Goal: Transaction & Acquisition: Book appointment/travel/reservation

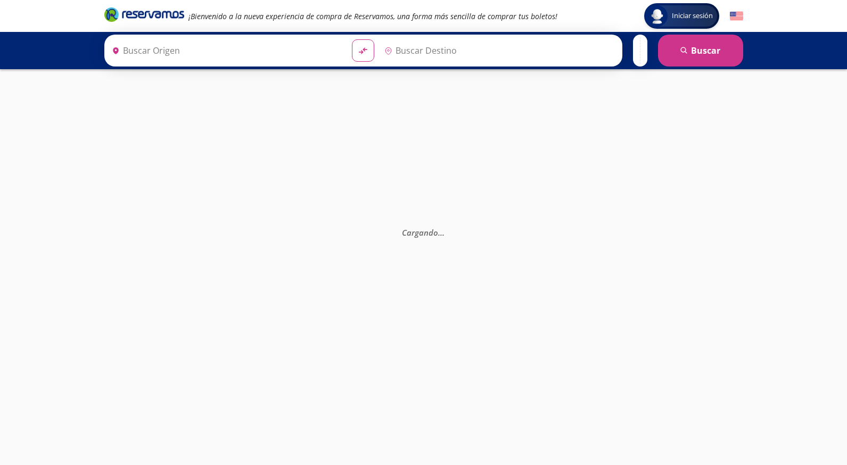
type input "[GEOGRAPHIC_DATA], [GEOGRAPHIC_DATA]"
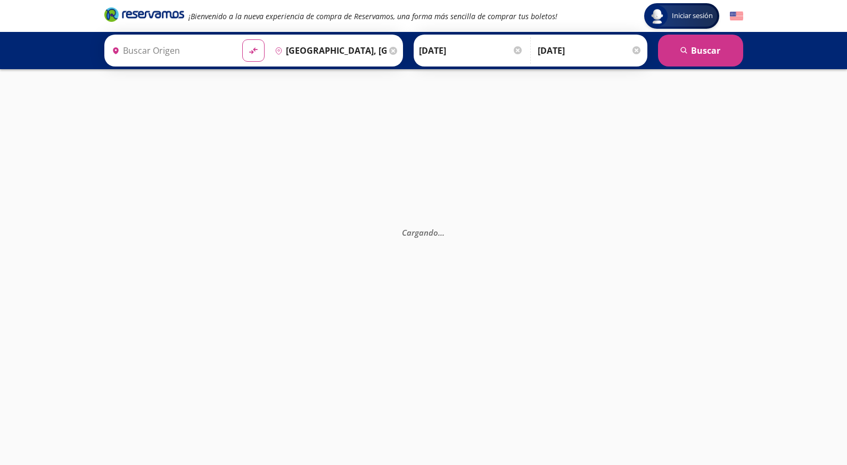
type input "[DATE][GEOGRAPHIC_DATA][PERSON_NAME], [GEOGRAPHIC_DATA]"
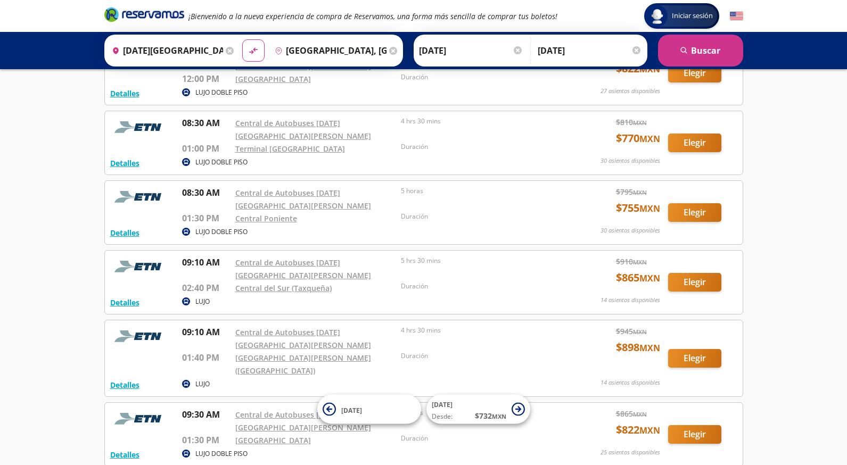
scroll to position [343, 0]
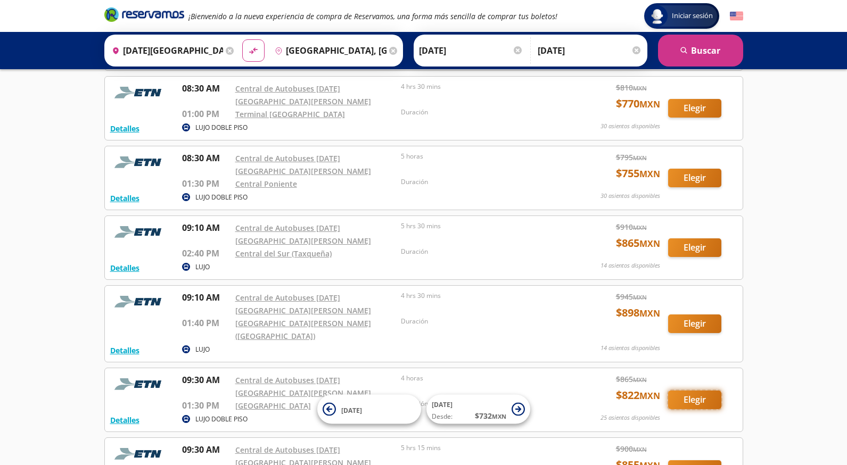
click at [696, 391] on button "Elegir" at bounding box center [694, 400] width 53 height 19
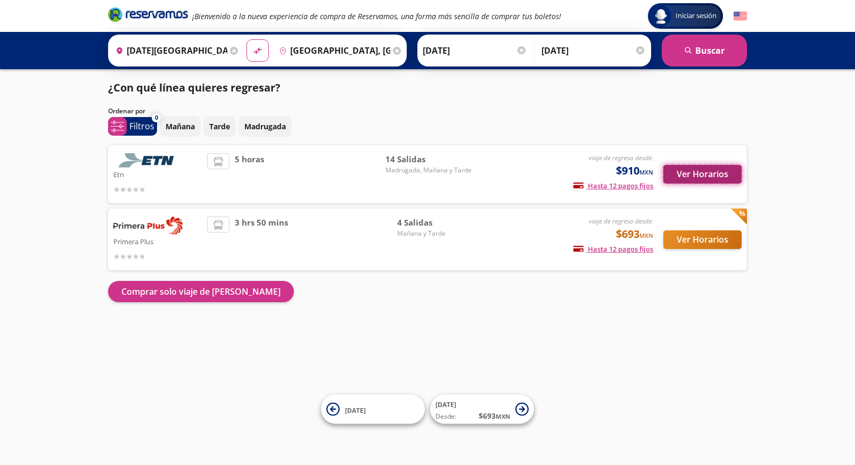
click at [709, 171] on button "Ver Horarios" at bounding box center [703, 174] width 78 height 19
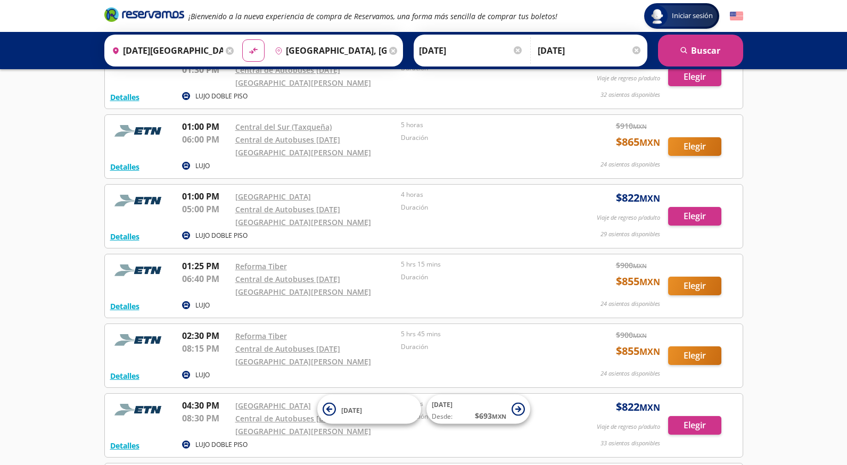
scroll to position [430, 0]
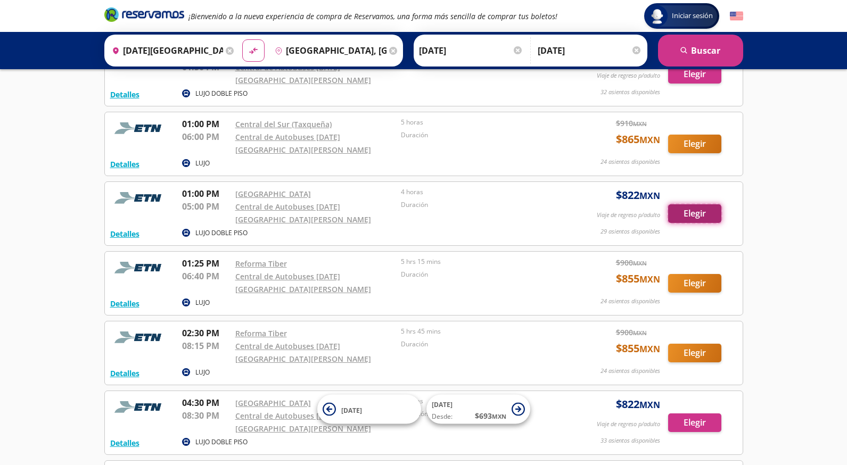
click at [706, 205] on button "Elegir" at bounding box center [694, 214] width 53 height 19
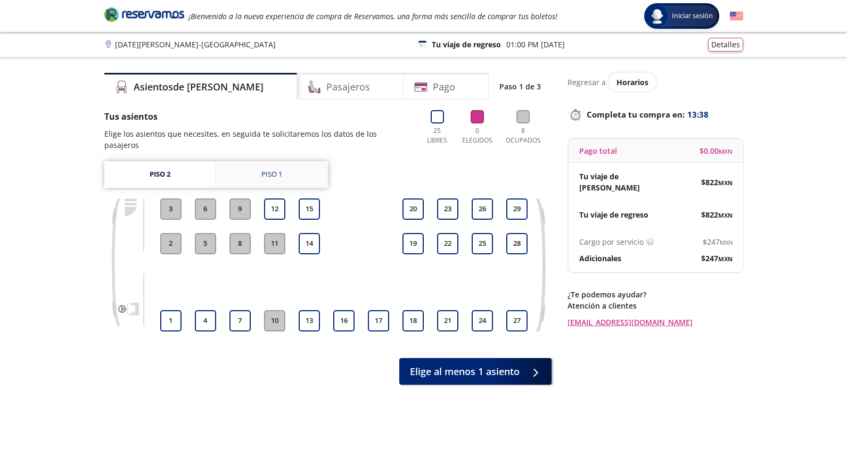
click at [285, 162] on link "Piso 1" at bounding box center [272, 174] width 112 height 27
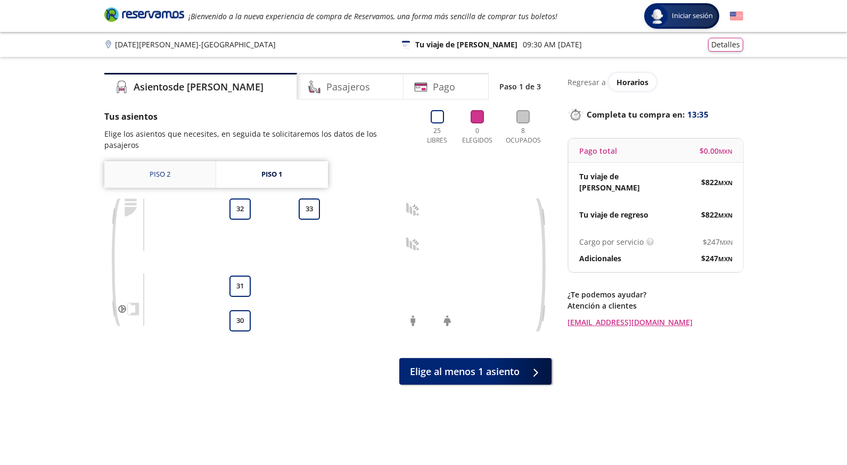
click at [151, 161] on link "Piso 2" at bounding box center [159, 174] width 111 height 27
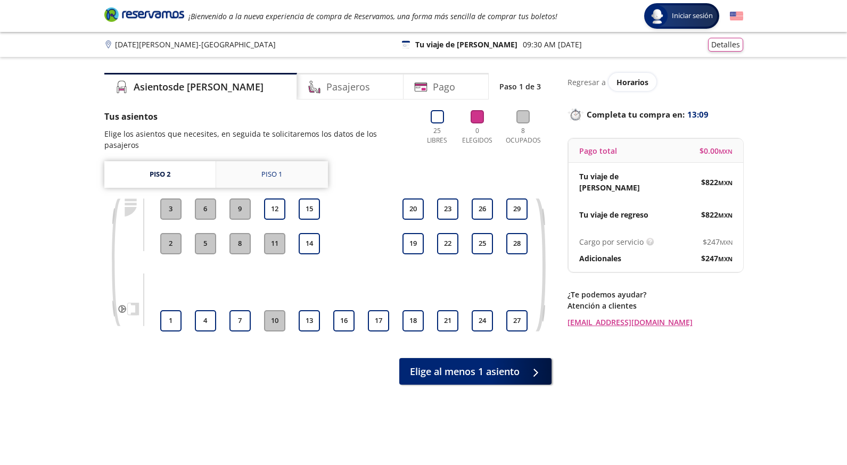
click at [265, 161] on link "Piso 1" at bounding box center [272, 174] width 112 height 27
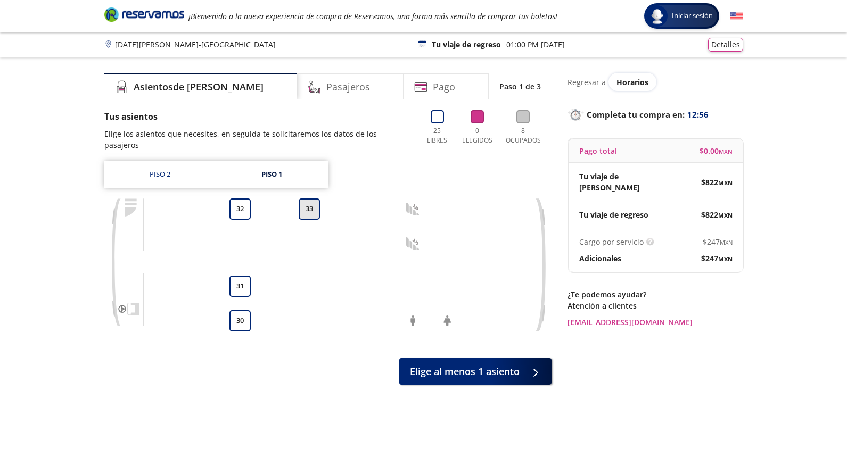
click at [313, 199] on button "33" at bounding box center [309, 209] width 21 height 21
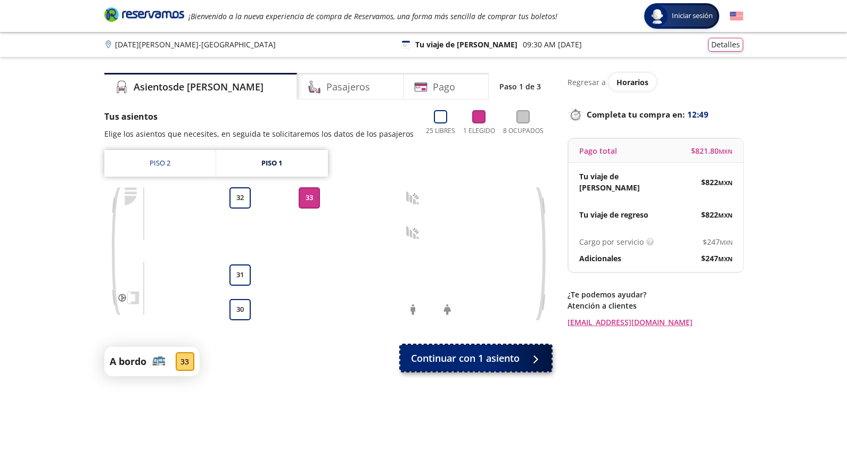
click at [460, 359] on span "Continuar con 1 asiento" at bounding box center [465, 358] width 109 height 14
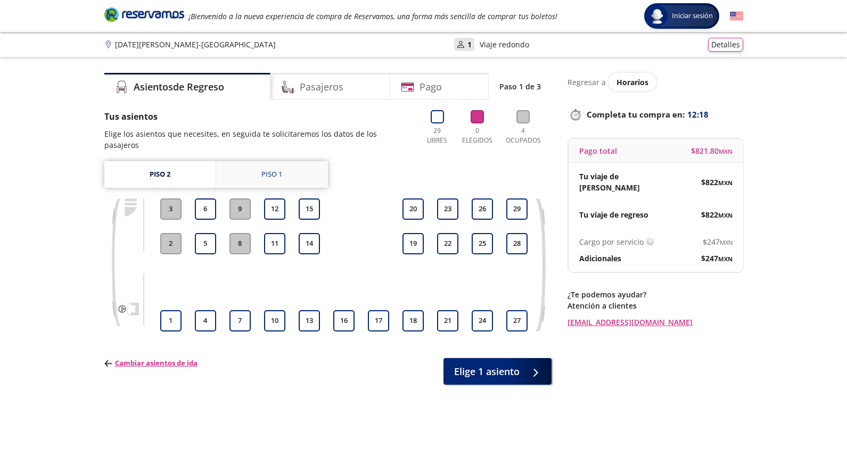
click at [287, 162] on link "Piso 1" at bounding box center [272, 174] width 112 height 27
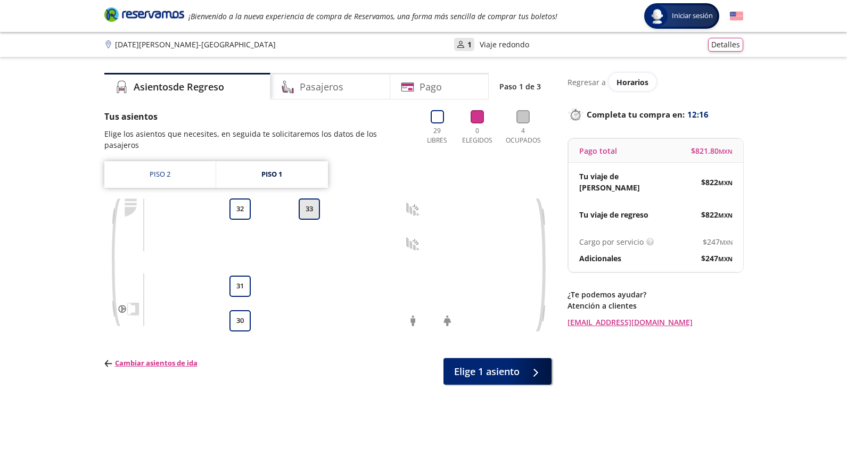
click at [307, 202] on button "33" at bounding box center [309, 209] width 21 height 21
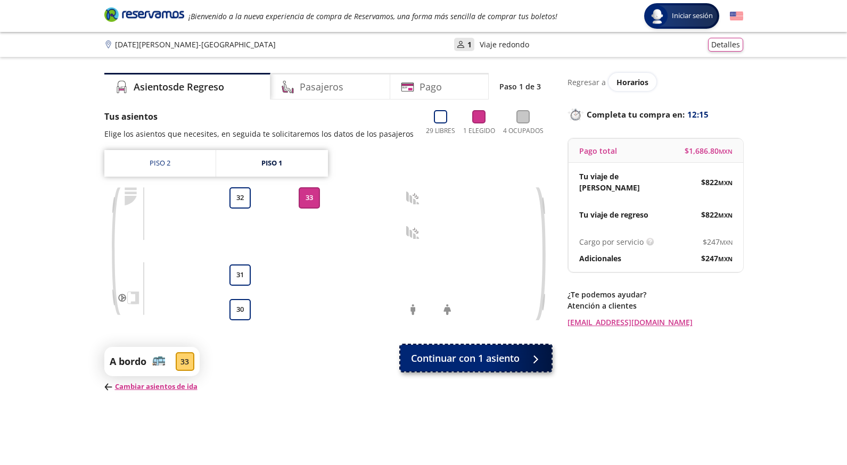
click at [484, 359] on span "Continuar con 1 asiento" at bounding box center [465, 358] width 109 height 14
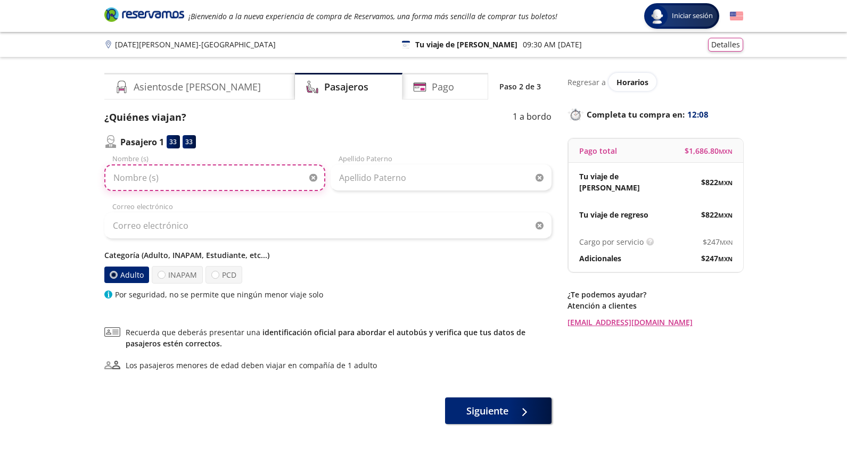
click at [188, 179] on input "Nombre (s)" at bounding box center [214, 178] width 221 height 27
type input "[PERSON_NAME]"
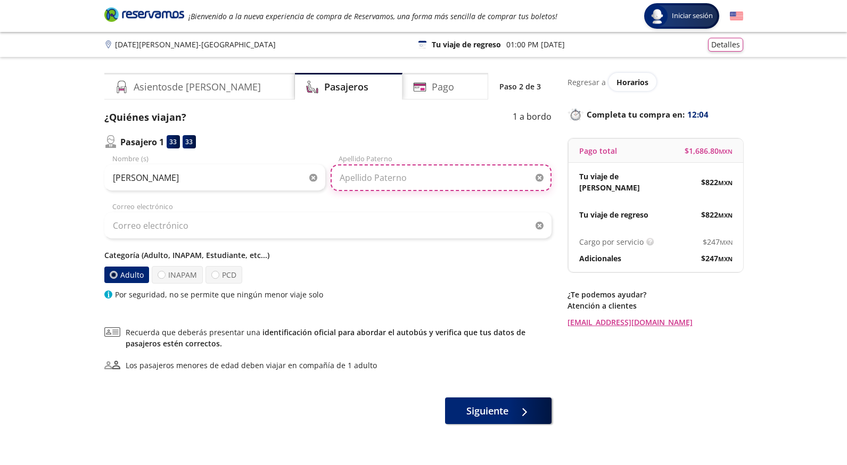
type input "B"
type input "[GEOGRAPHIC_DATA]"
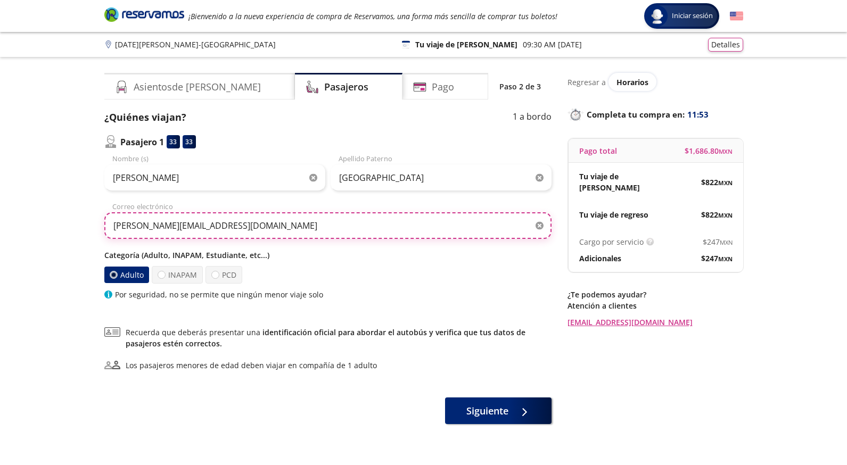
type input "[PERSON_NAME][EMAIL_ADDRESS][DOMAIN_NAME]"
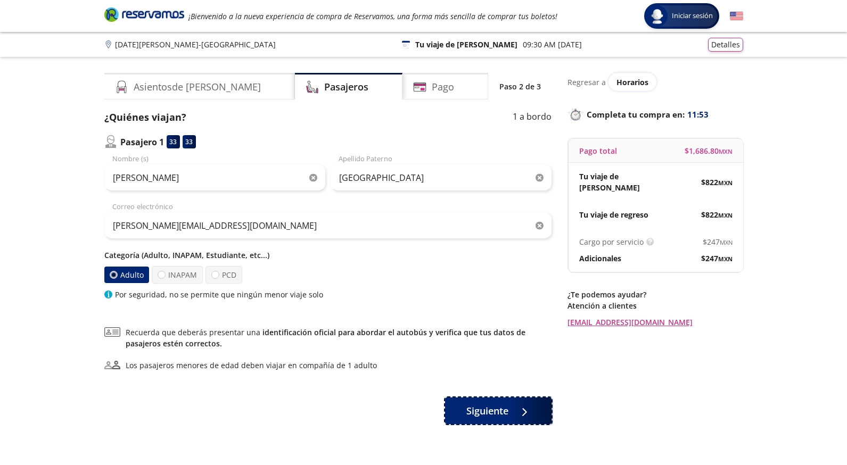
click at [479, 415] on span "Siguiente" at bounding box center [488, 411] width 42 height 14
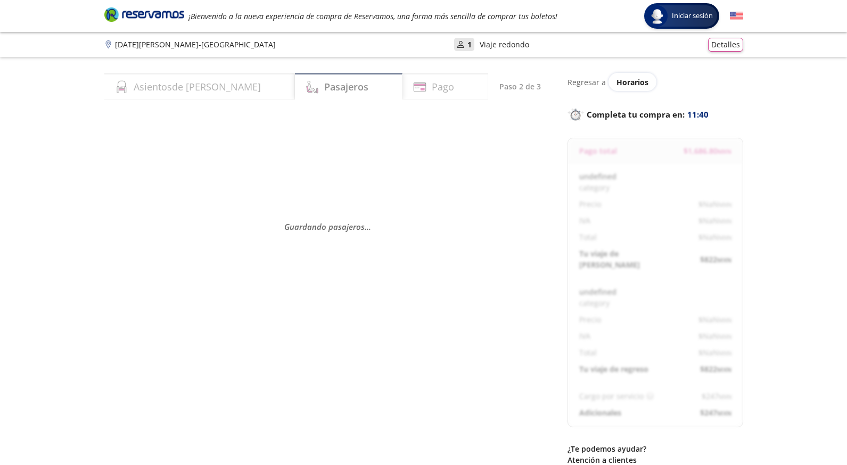
select select "MX"
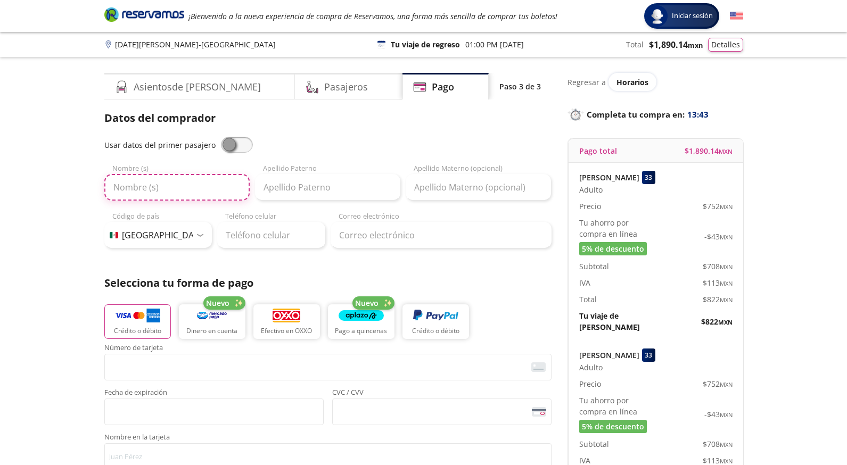
click at [184, 189] on input "Nombre (s)" at bounding box center [176, 187] width 145 height 27
type input "[PERSON_NAME]"
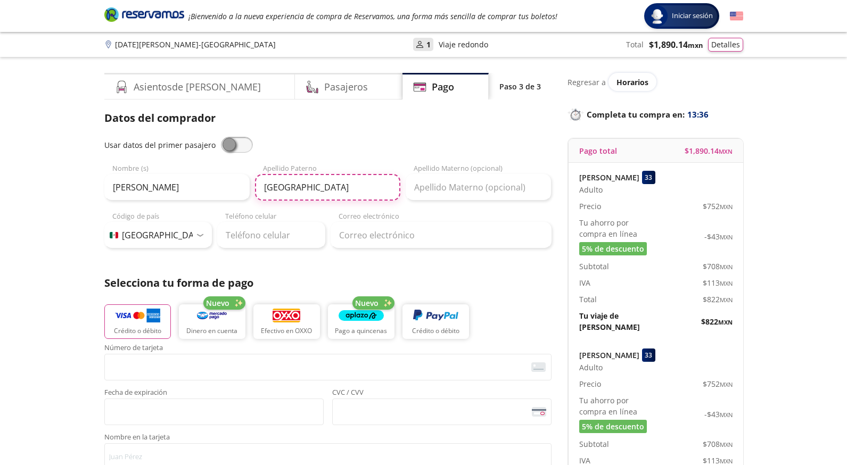
type input "[GEOGRAPHIC_DATA]"
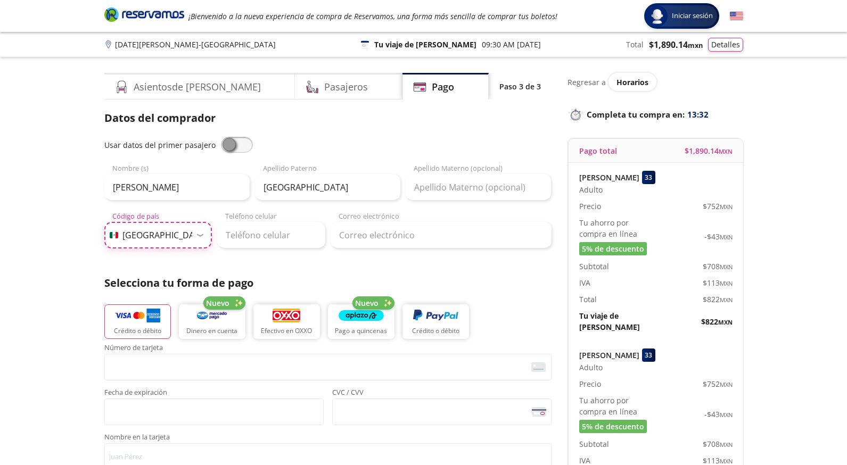
click at [200, 237] on select "Código de país [GEOGRAPHIC_DATA] +1 [GEOGRAPHIC_DATA] +52 [GEOGRAPHIC_DATA] +57…" at bounding box center [158, 235] width 108 height 27
select select "US"
click at [104, 222] on select "Código de país [GEOGRAPHIC_DATA] +1 [GEOGRAPHIC_DATA] +52 [GEOGRAPHIC_DATA] +57…" at bounding box center [158, 235] width 108 height 27
click at [257, 237] on input "Teléfono celular" at bounding box center [271, 235] width 108 height 27
type input "[PHONE_NUMBER]"
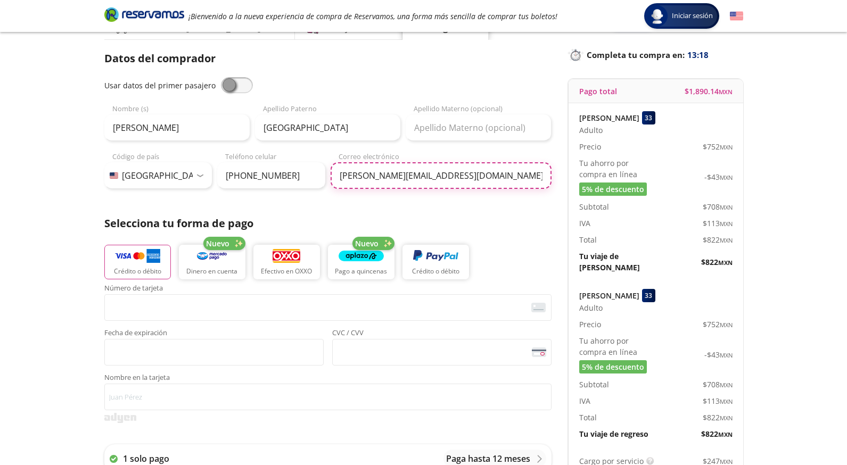
scroll to position [134, 0]
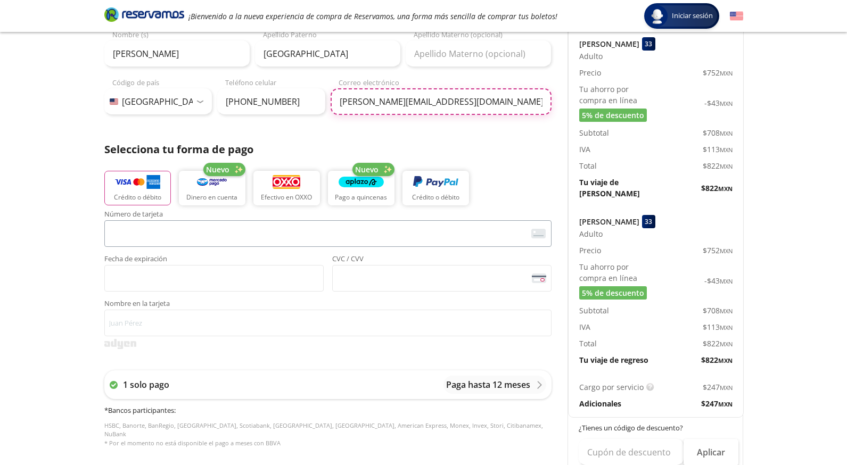
type input "[PERSON_NAME][EMAIL_ADDRESS][DOMAIN_NAME]"
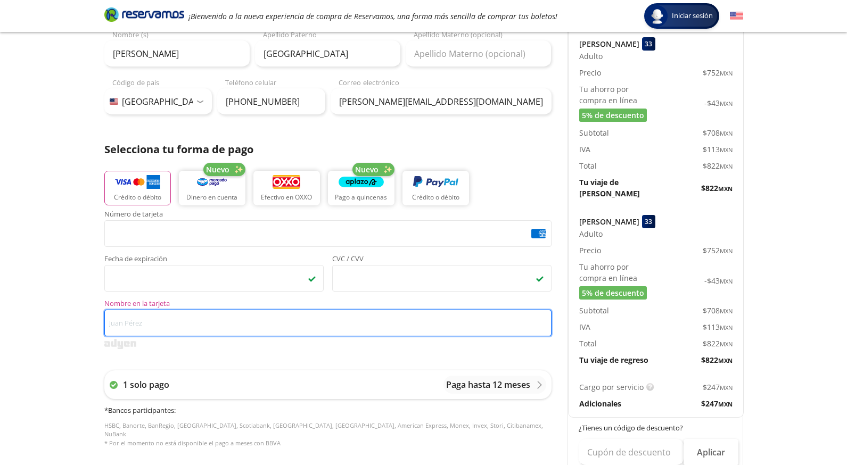
click at [167, 319] on input "Nombre en la tarjeta" at bounding box center [327, 323] width 447 height 27
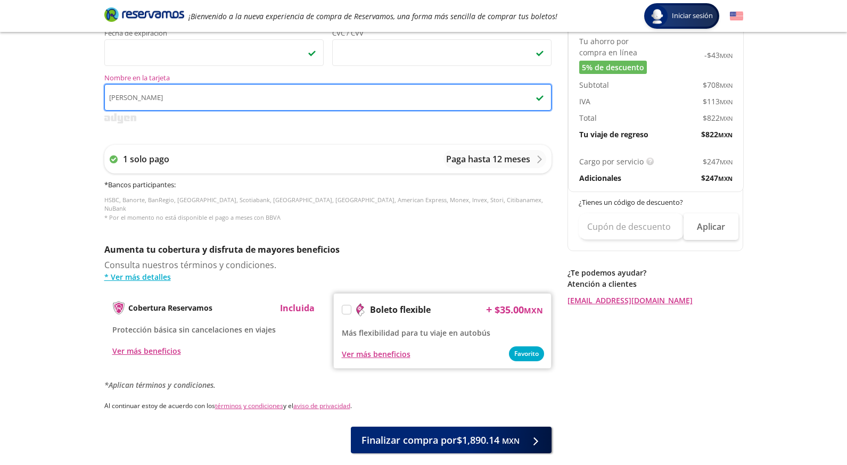
scroll to position [371, 0]
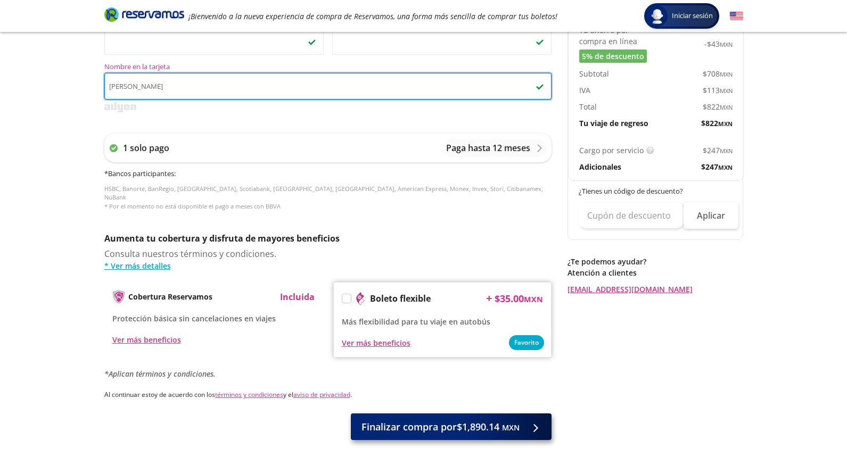
type input "[PERSON_NAME]"
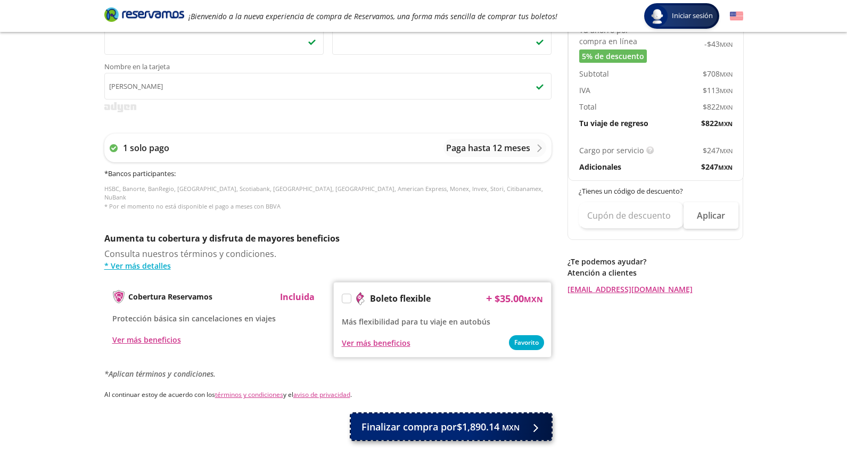
click at [471, 420] on span "Finalizar compra por $1,890.14 MXN" at bounding box center [441, 427] width 158 height 14
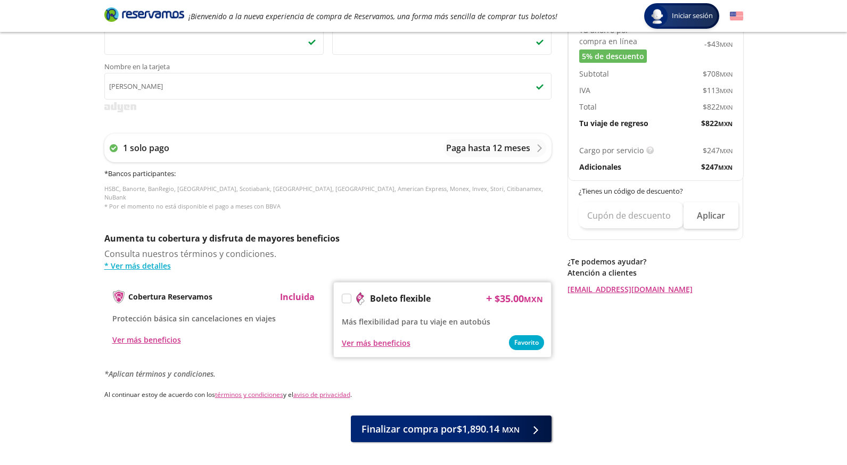
scroll to position [0, 0]
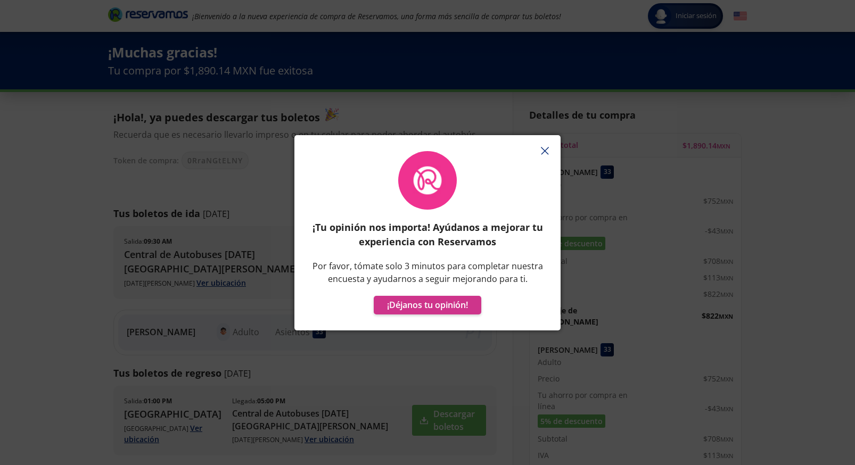
click at [545, 149] on icon "button" at bounding box center [545, 151] width 8 height 8
